Goal: Find specific page/section

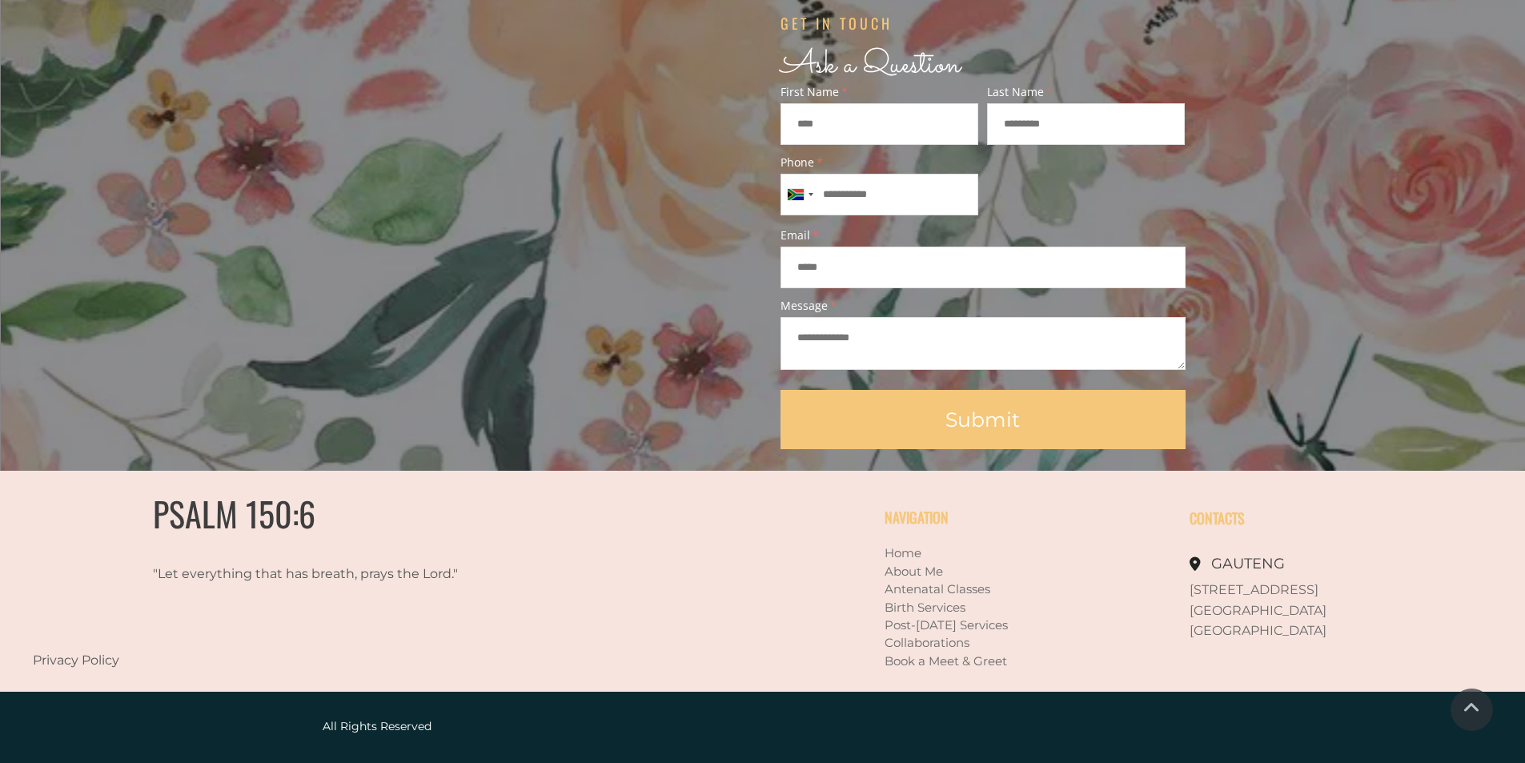
scroll to position [1366, 0]
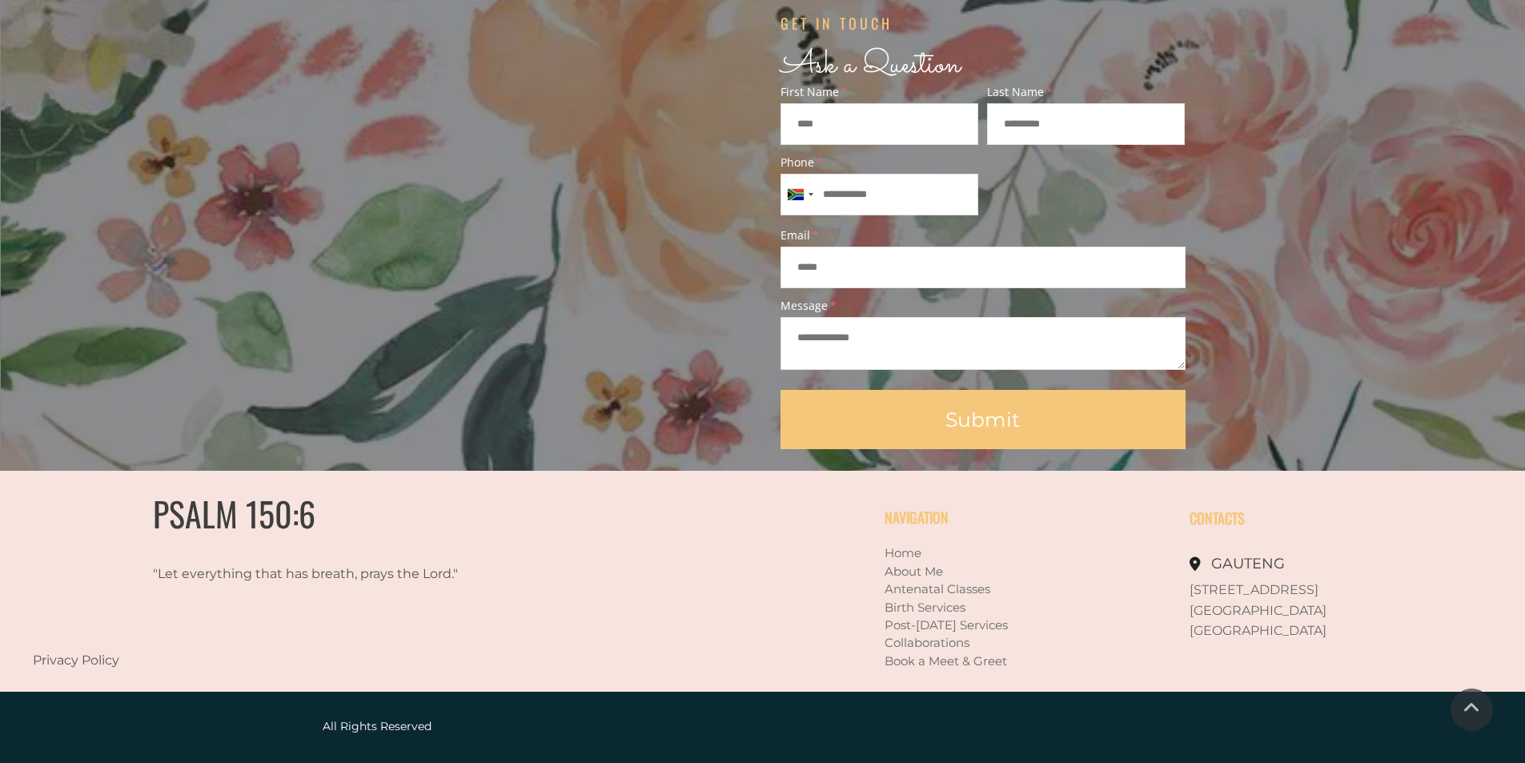
drag, startPoint x: 1191, startPoint y: 591, endPoint x: 1301, endPoint y: 595, distance: 110.6
click at [1301, 595] on p "[STREET_ADDRESS]" at bounding box center [1342, 590] width 305 height 21
copy span "[STREET_ADDRESS]"
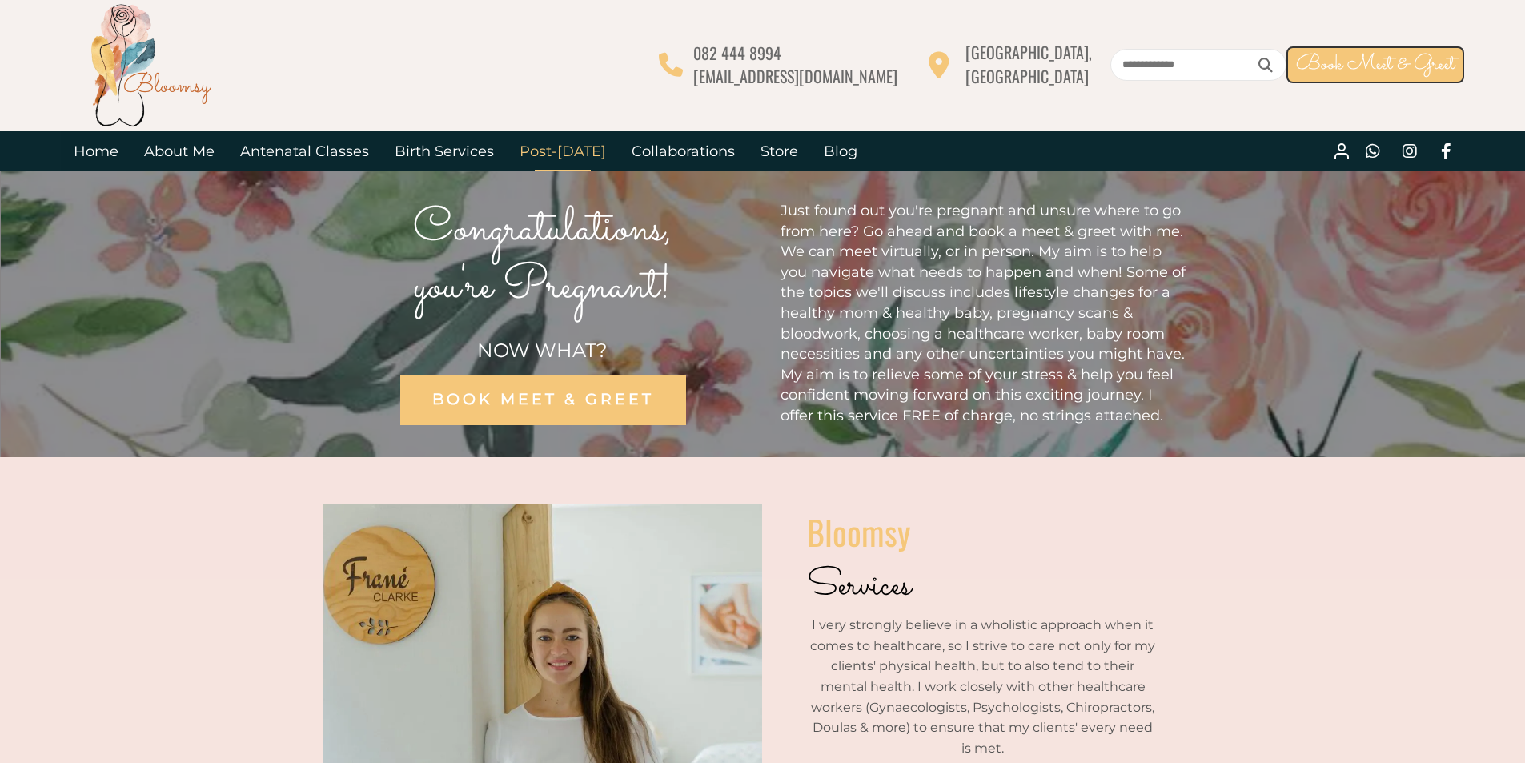
click at [547, 155] on link "Post-[DATE]" at bounding box center [563, 151] width 112 height 40
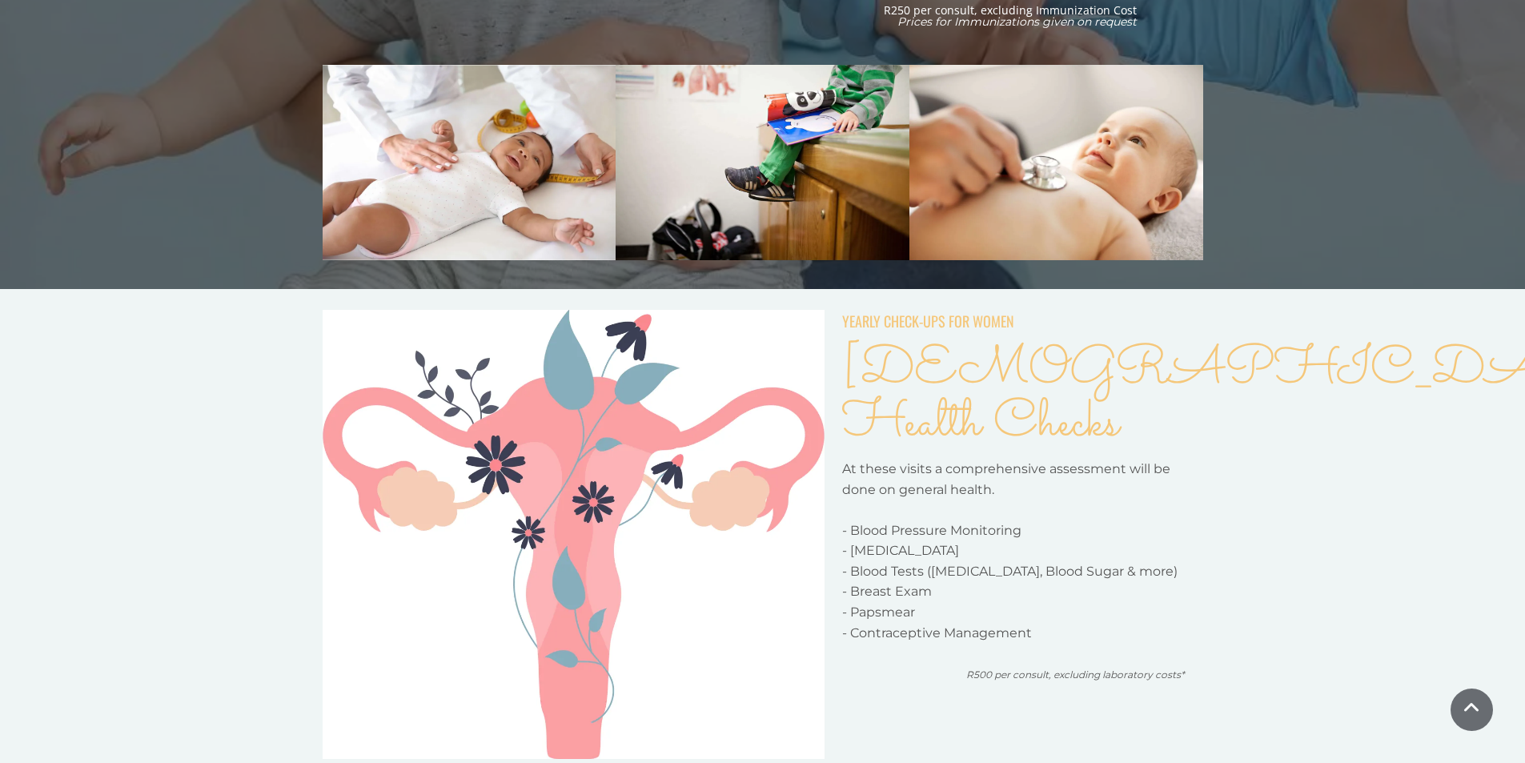
scroll to position [934, 0]
